Goal: Obtain resource: Download file/media

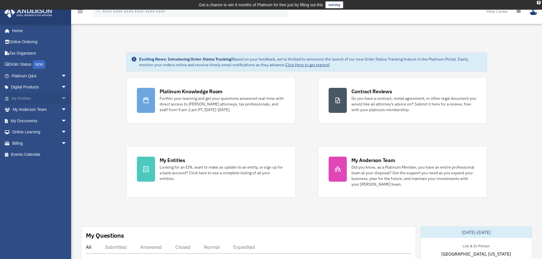
click at [61, 98] on span "arrow_drop_down" at bounding box center [66, 99] width 11 height 12
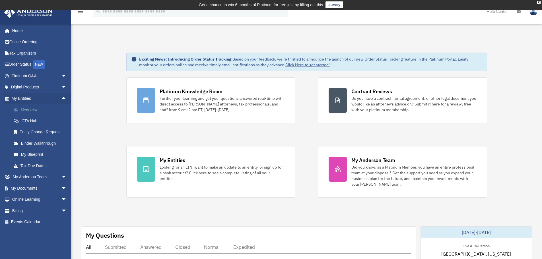
click at [35, 107] on link "Overview" at bounding box center [41, 109] width 67 height 11
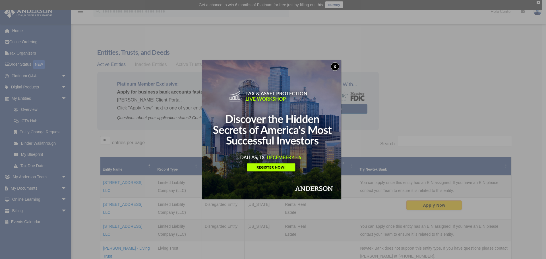
click at [338, 65] on button "x" at bounding box center [335, 66] width 9 height 9
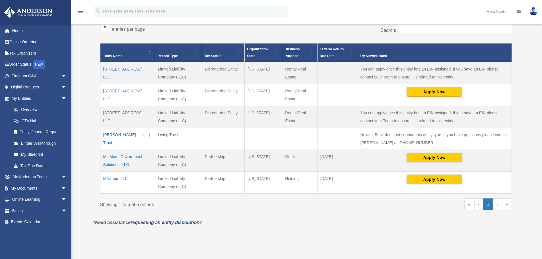
scroll to position [114, 0]
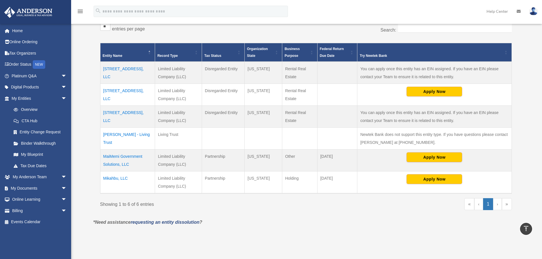
click at [115, 157] on td "MaiMemi Government Solutions, LLC" at bounding box center [127, 161] width 55 height 22
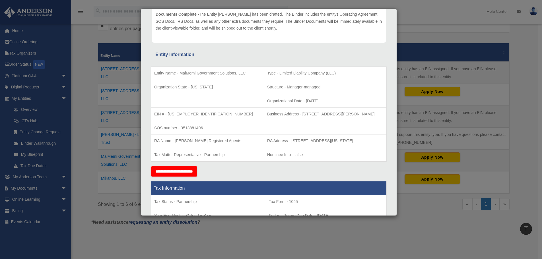
scroll to position [0, 0]
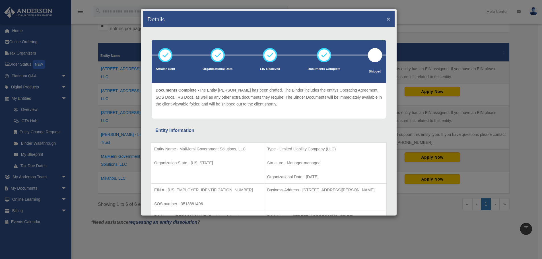
click at [387, 16] on button "×" at bounding box center [389, 19] width 4 height 6
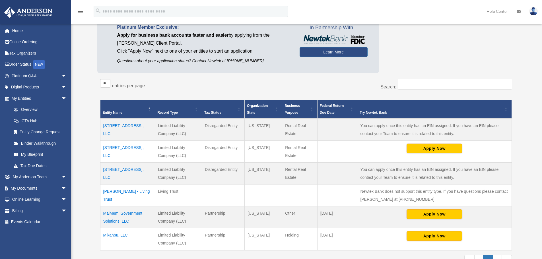
scroll to position [142, 0]
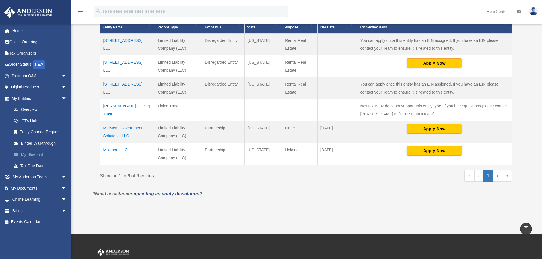
click at [30, 152] on link "My Blueprint" at bounding box center [41, 154] width 67 height 11
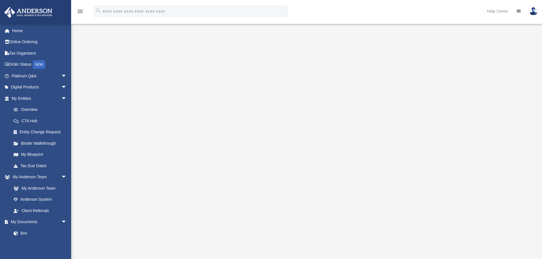
scroll to position [28, 0]
click at [31, 119] on link "CTA Hub" at bounding box center [41, 120] width 67 height 11
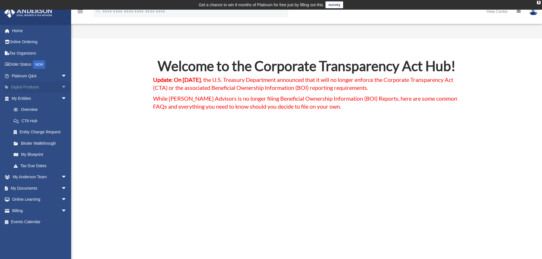
click at [61, 88] on span "arrow_drop_down" at bounding box center [66, 88] width 11 height 12
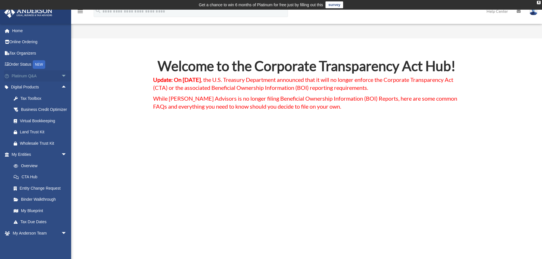
click at [61, 73] on span "arrow_drop_down" at bounding box center [66, 76] width 11 height 12
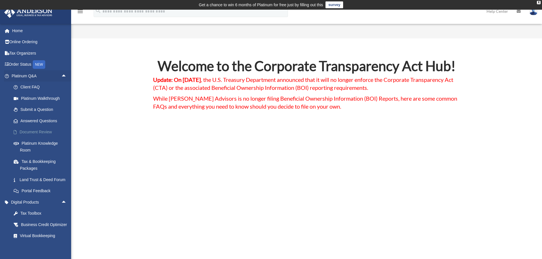
click at [40, 130] on link "Document Review" at bounding box center [41, 132] width 67 height 11
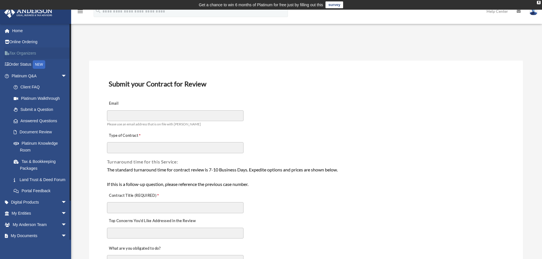
click at [30, 52] on link "Tax Organizers" at bounding box center [39, 53] width 71 height 11
click at [18, 29] on link "Home" at bounding box center [39, 30] width 71 height 11
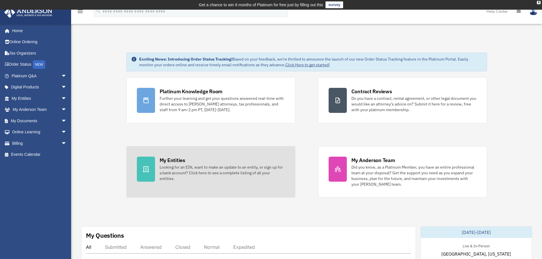
click at [186, 161] on div "My Entities Looking for an EIN, want to make an update to an entity, or sign up…" at bounding box center [222, 169] width 125 height 25
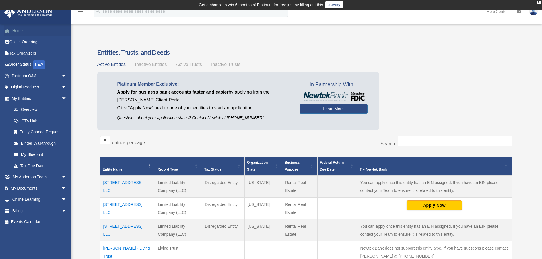
click at [19, 28] on link "Home" at bounding box center [39, 30] width 71 height 11
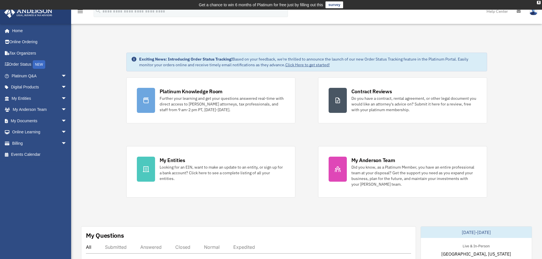
click at [79, 12] on icon "menu" at bounding box center [80, 11] width 7 height 7
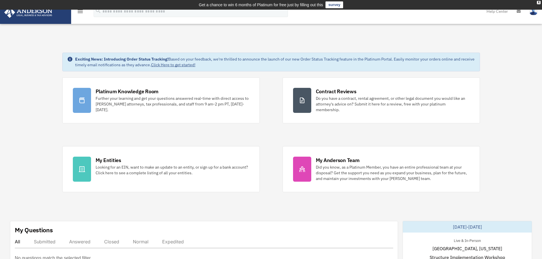
click at [79, 13] on icon "menu" at bounding box center [80, 11] width 7 height 7
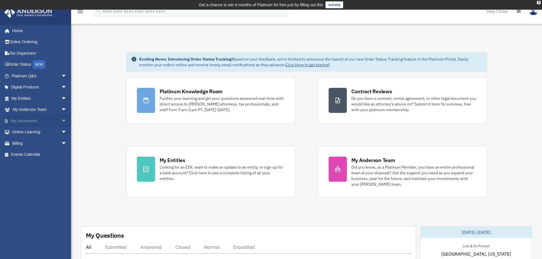
click at [61, 118] on span "arrow_drop_down" at bounding box center [66, 121] width 11 height 12
click at [21, 131] on link "Box" at bounding box center [41, 132] width 67 height 11
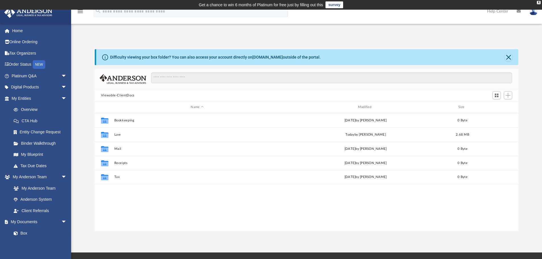
scroll to position [125, 419]
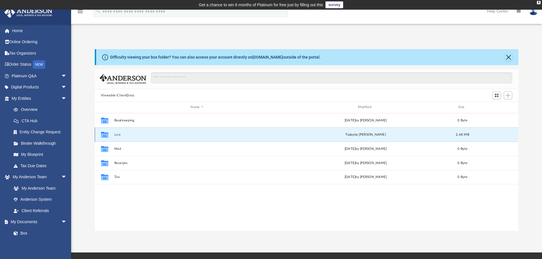
click at [117, 134] on button "Law" at bounding box center [197, 135] width 166 height 4
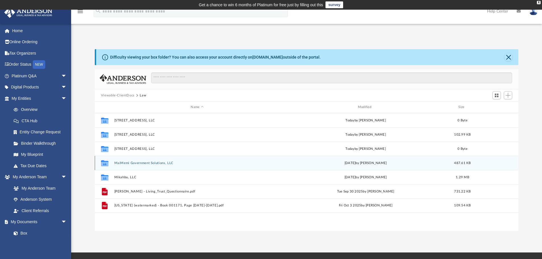
click at [143, 161] on div "Collaborated Folder MaiMemi Government Solutions, LLC Mon Oct 6 2025 by Jasmine…" at bounding box center [307, 163] width 424 height 14
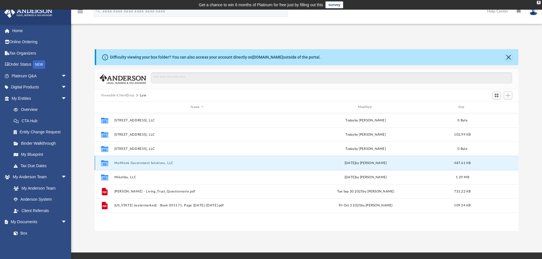
click at [143, 161] on button "MaiMemi Government Solutions, LLC" at bounding box center [197, 163] width 166 height 4
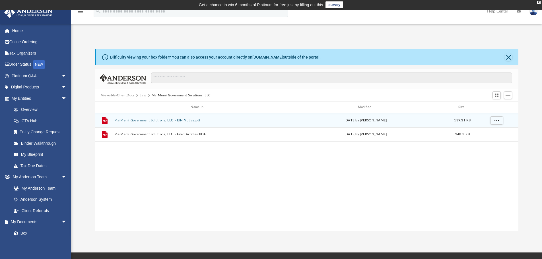
click at [158, 121] on button "MaiMemi Government Solutions, LLC - EIN Notice.pdf" at bounding box center [197, 121] width 166 height 4
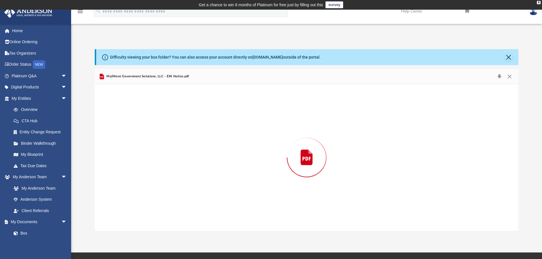
click at [158, 121] on div "Preview" at bounding box center [307, 157] width 424 height 147
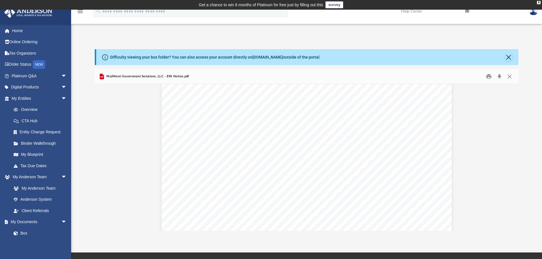
scroll to position [0, 0]
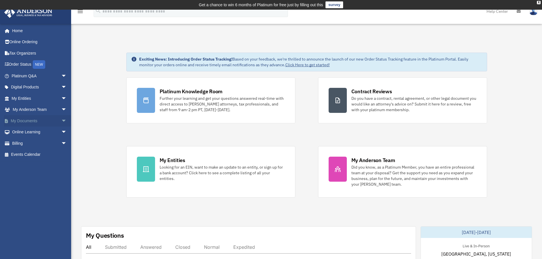
click at [61, 119] on span "arrow_drop_down" at bounding box center [66, 121] width 11 height 12
click at [22, 130] on link "Box" at bounding box center [41, 132] width 67 height 11
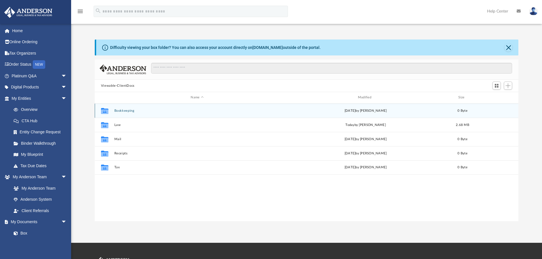
scroll to position [125, 419]
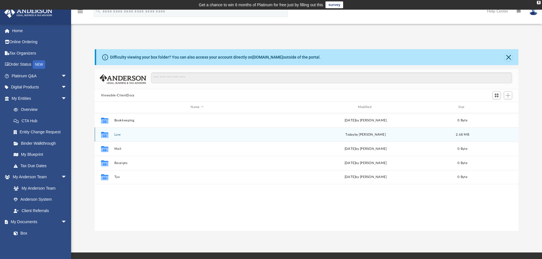
click at [113, 132] on div "Collaborated Folder Law today by Skye Lovelace 2.68 MB" at bounding box center [307, 134] width 424 height 14
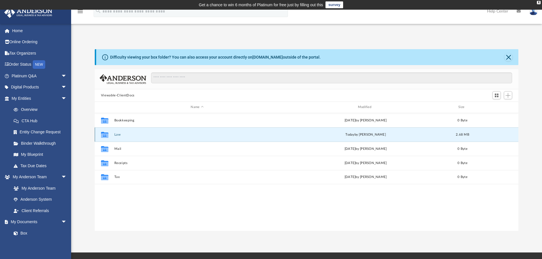
click at [119, 134] on button "Law" at bounding box center [197, 135] width 166 height 4
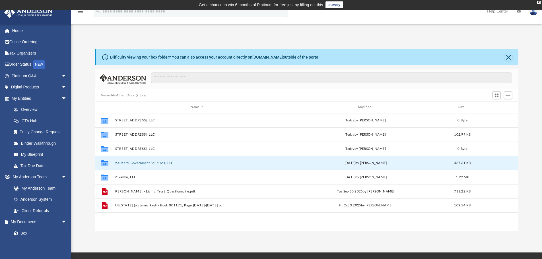
click at [142, 163] on button "MaiMemi Government Solutions, LLC" at bounding box center [197, 163] width 166 height 4
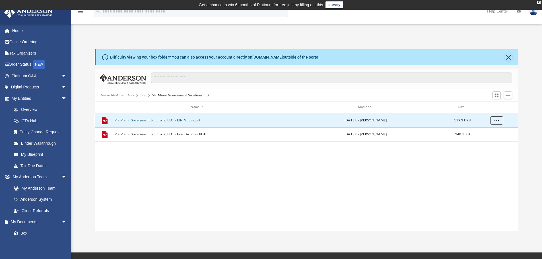
click at [496, 122] on button "More options" at bounding box center [496, 120] width 13 height 9
click at [490, 139] on li "Download" at bounding box center [491, 141] width 17 height 6
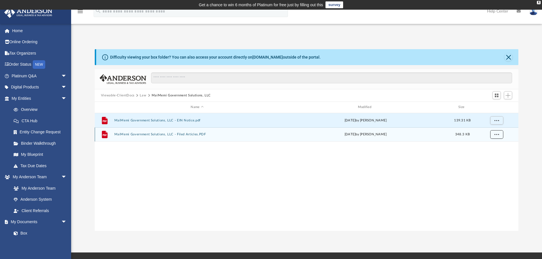
click at [496, 134] on span "More options" at bounding box center [496, 134] width 5 height 3
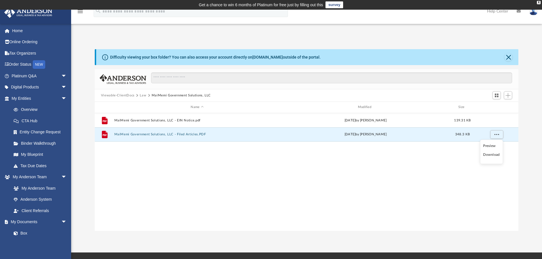
click at [492, 155] on li "Download" at bounding box center [491, 155] width 17 height 6
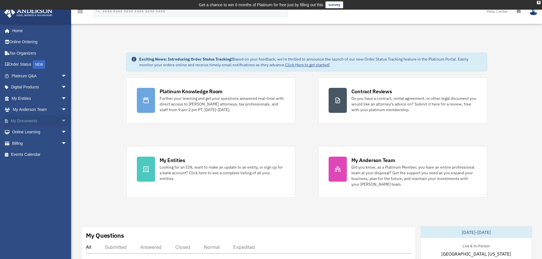
click at [61, 119] on span "arrow_drop_down" at bounding box center [66, 121] width 11 height 12
click at [22, 132] on link "Box" at bounding box center [41, 132] width 67 height 11
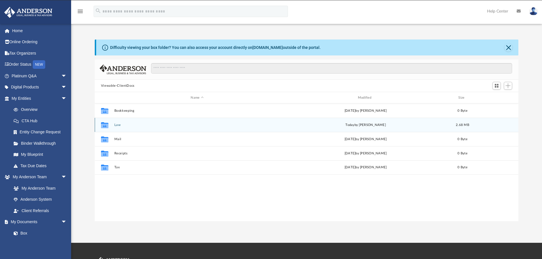
scroll to position [125, 419]
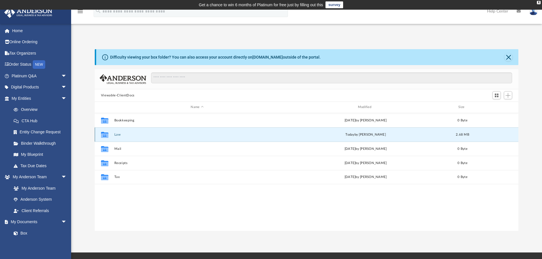
click at [117, 134] on button "Law" at bounding box center [197, 135] width 166 height 4
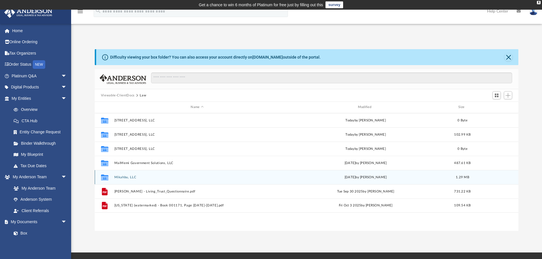
click at [127, 176] on button "Mikahbu, LLC" at bounding box center [197, 178] width 166 height 4
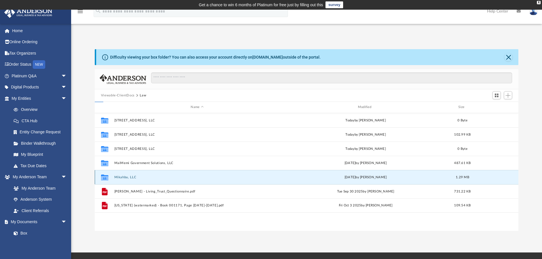
click at [127, 176] on button "Mikahbu, LLC" at bounding box center [197, 178] width 166 height 4
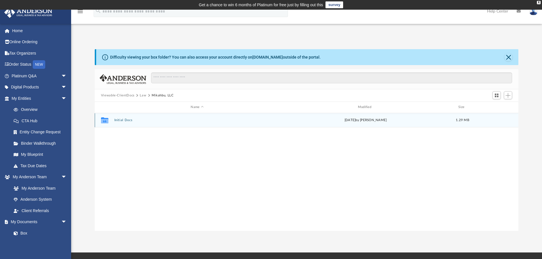
click at [127, 118] on button "Initial Docs" at bounding box center [197, 120] width 166 height 4
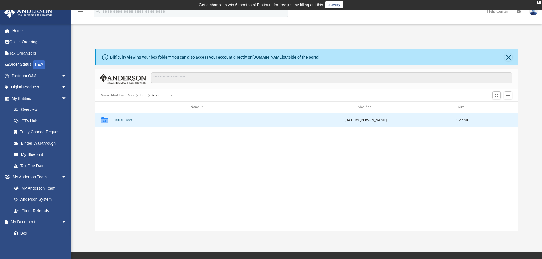
click at [127, 118] on button "Initial Docs" at bounding box center [197, 120] width 166 height 4
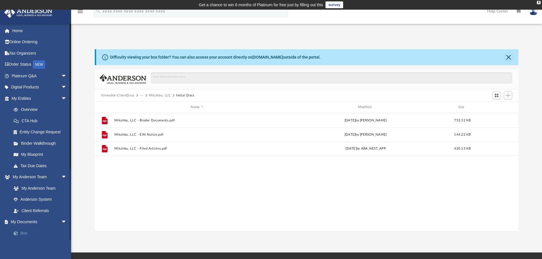
click at [20, 232] on span at bounding box center [19, 234] width 4 height 4
click at [24, 233] on link "Box" at bounding box center [41, 233] width 67 height 11
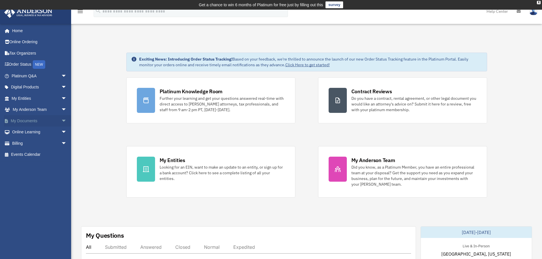
click at [61, 121] on span "arrow_drop_down" at bounding box center [66, 121] width 11 height 12
click at [23, 131] on link "Box" at bounding box center [41, 132] width 67 height 11
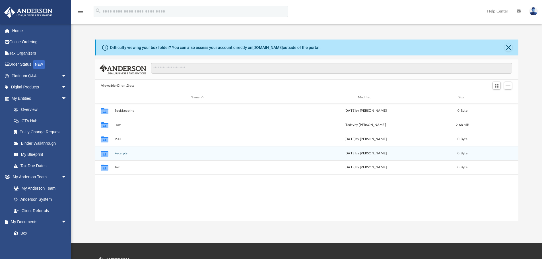
scroll to position [125, 419]
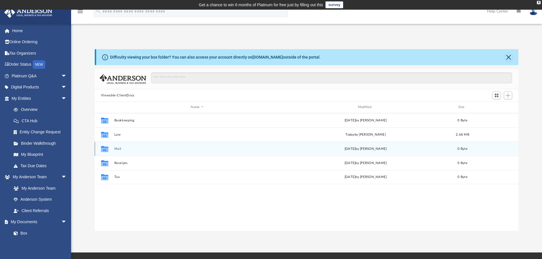
click at [104, 149] on icon "grid" at bounding box center [104, 149] width 7 height 6
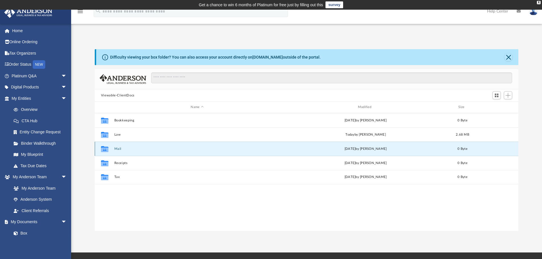
click at [118, 148] on button "Mail" at bounding box center [197, 149] width 166 height 4
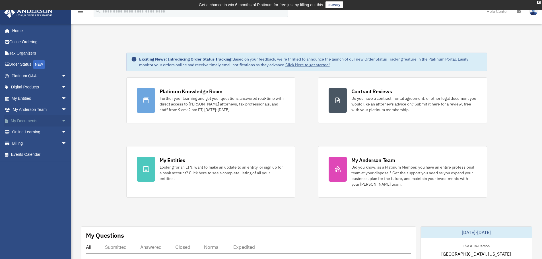
click at [61, 118] on span "arrow_drop_down" at bounding box center [66, 121] width 11 height 12
click at [25, 131] on link "Box" at bounding box center [41, 132] width 67 height 11
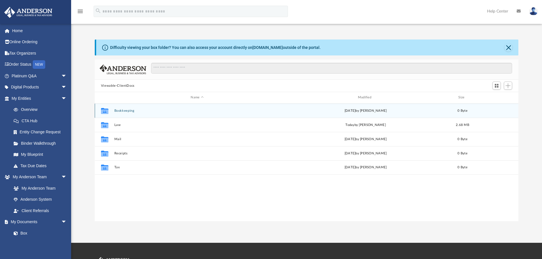
scroll to position [125, 419]
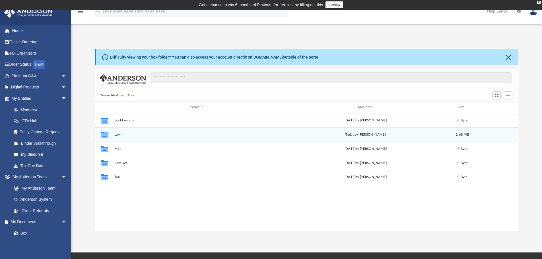
click at [116, 136] on button "Law" at bounding box center [197, 135] width 166 height 4
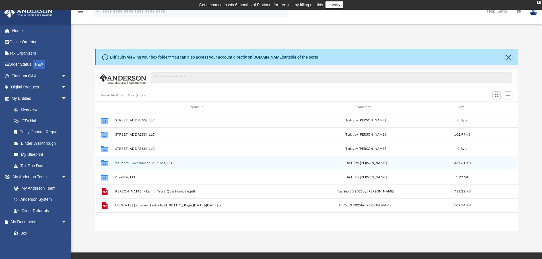
click at [136, 161] on button "MaiMemi Government Solutions, LLC" at bounding box center [197, 163] width 166 height 4
